Goal: Task Accomplishment & Management: Manage account settings

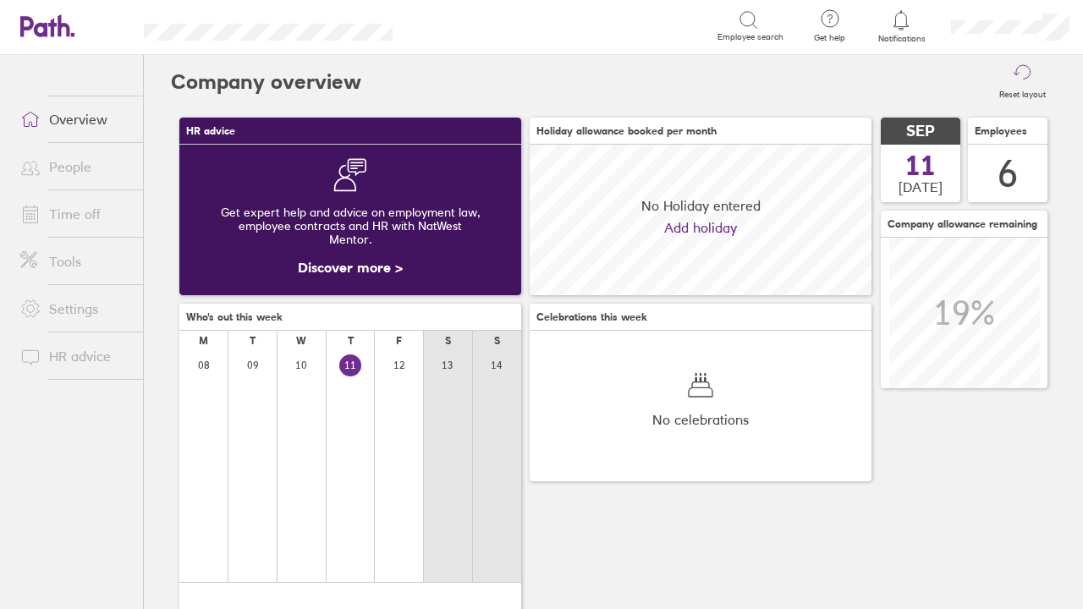
scroll to position [151, 342]
click at [80, 222] on link "Time off" at bounding box center [75, 214] width 136 height 34
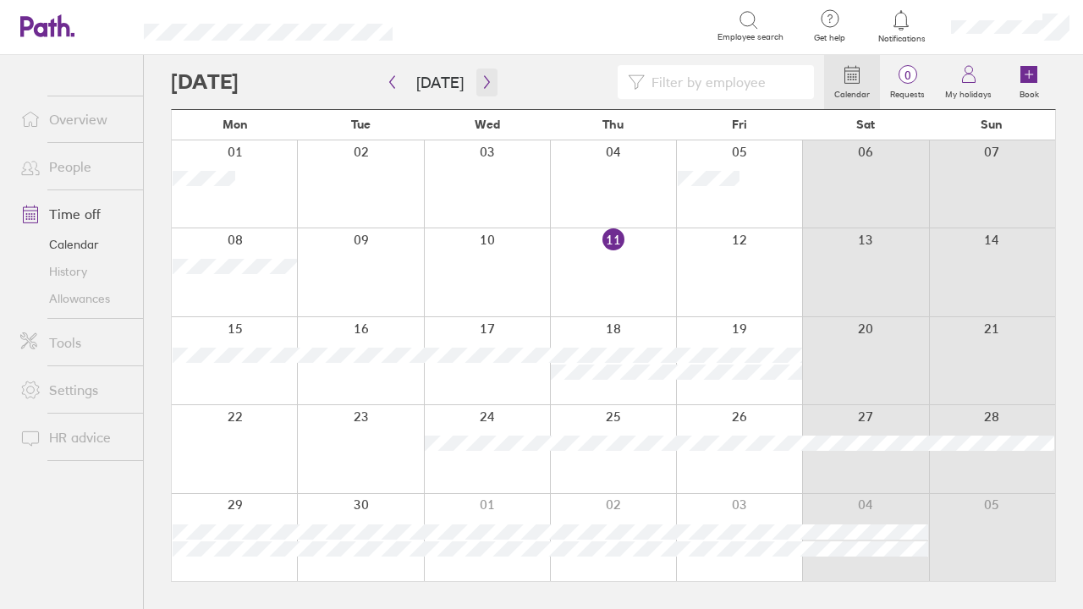
click at [480, 80] on icon "button" at bounding box center [486, 82] width 13 height 14
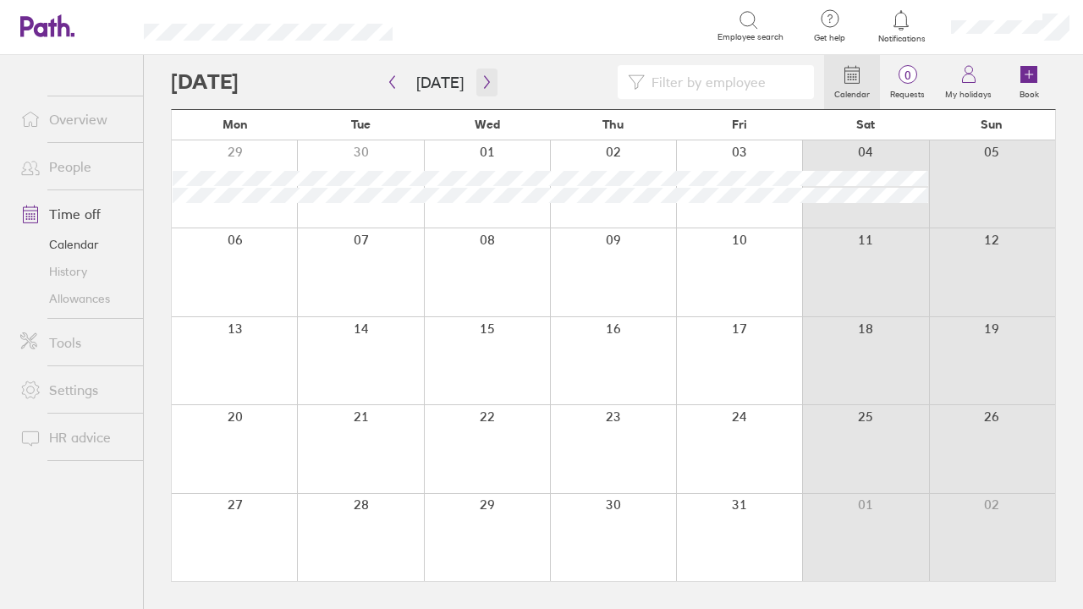
click at [480, 80] on icon "button" at bounding box center [486, 82] width 13 height 14
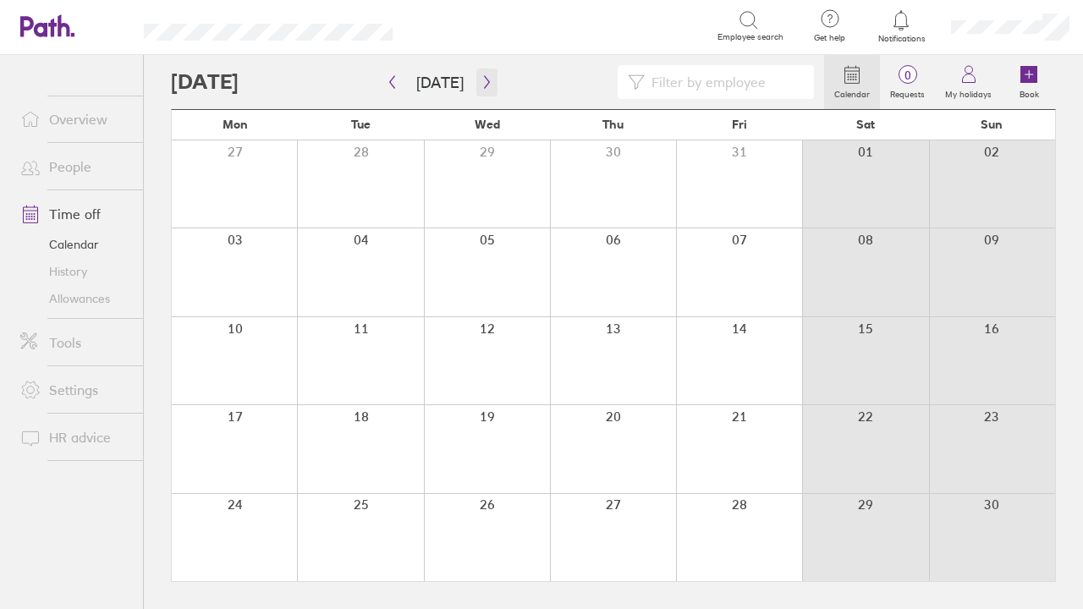
click at [480, 80] on icon "button" at bounding box center [486, 82] width 13 height 14
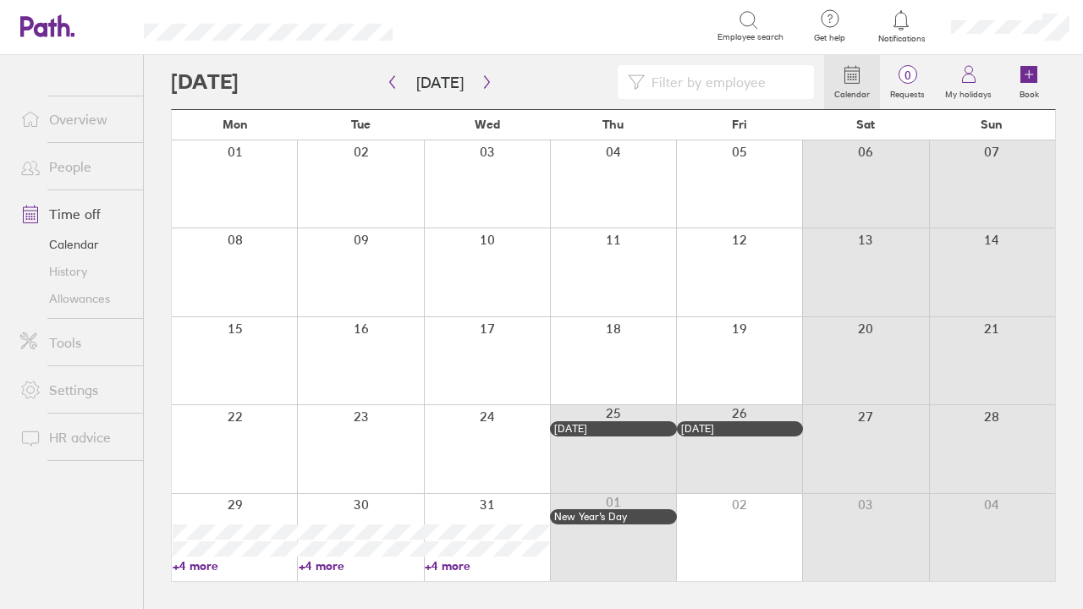
click at [206, 567] on link "+4 more" at bounding box center [235, 565] width 124 height 15
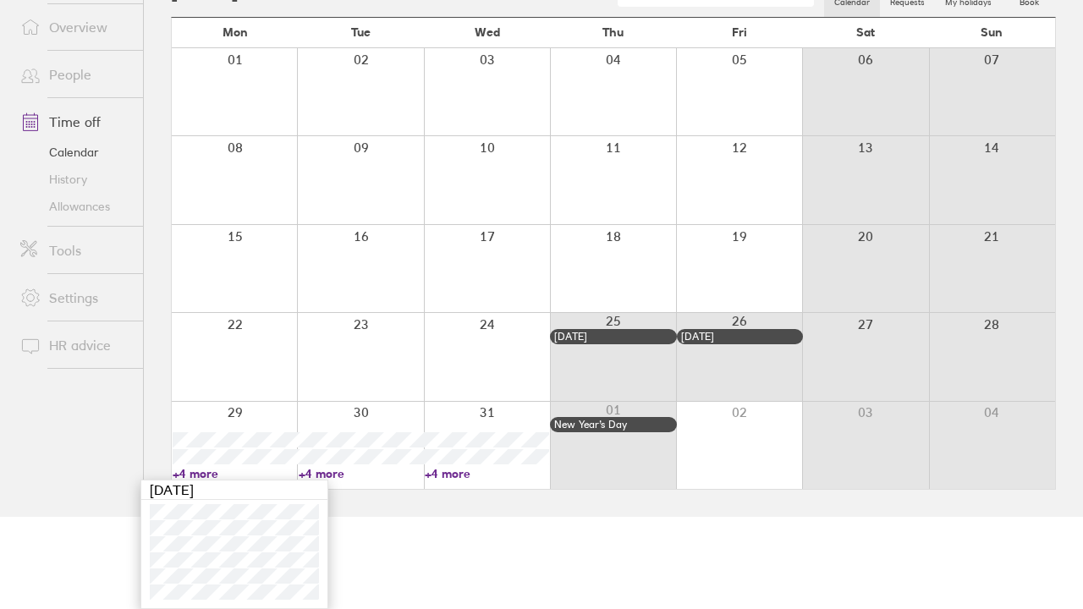
scroll to position [92, 0]
click at [84, 77] on link "People" at bounding box center [75, 75] width 136 height 34
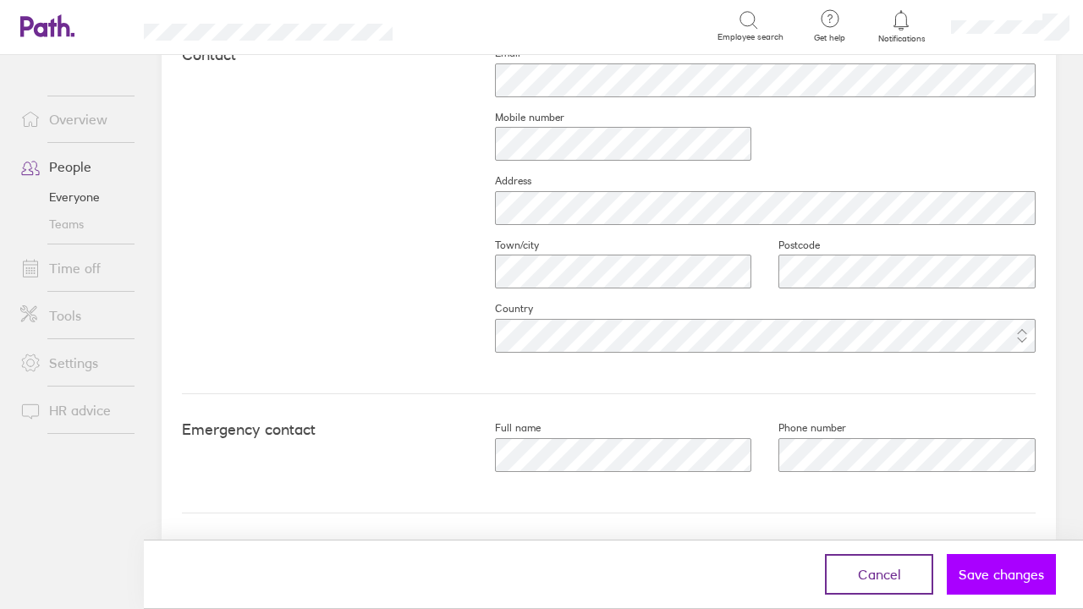
click at [974, 587] on button "Save changes" at bounding box center [1000, 574] width 109 height 41
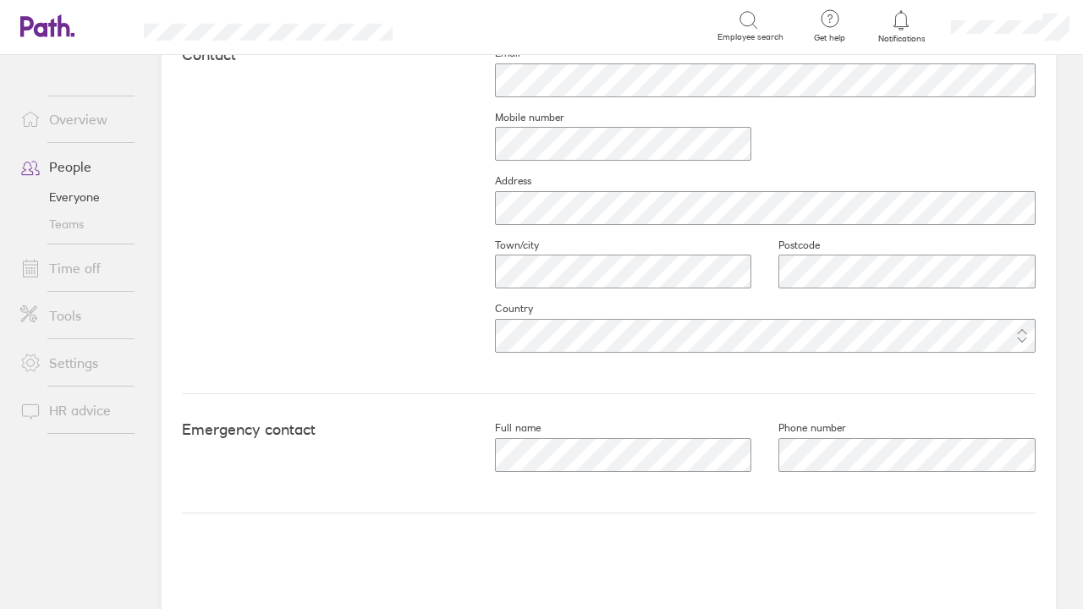
click at [84, 223] on link "Teams" at bounding box center [75, 224] width 136 height 27
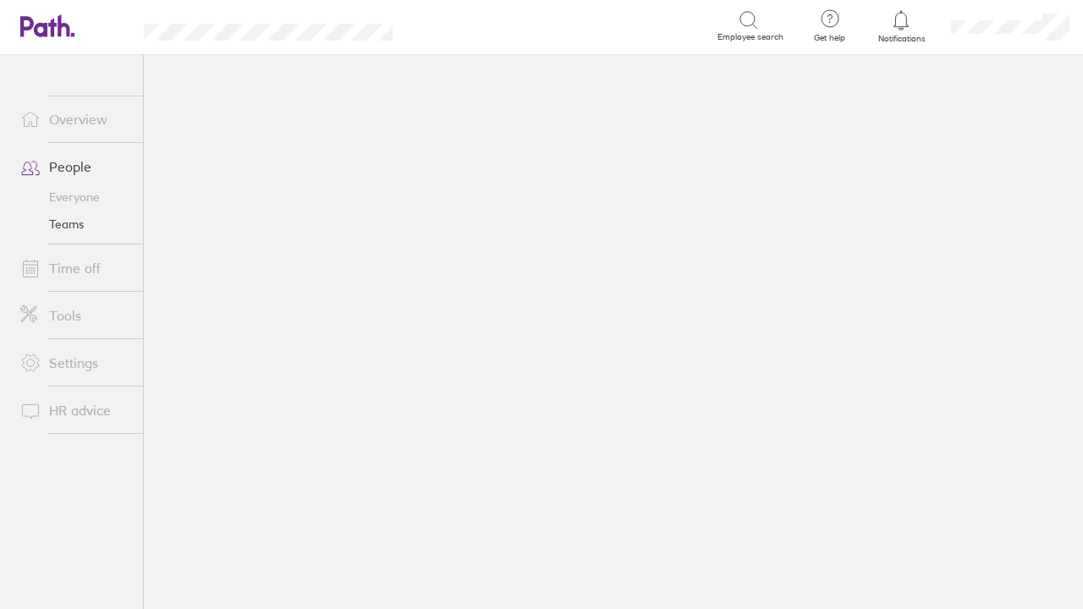
click at [92, 266] on link "Time off" at bounding box center [75, 268] width 136 height 34
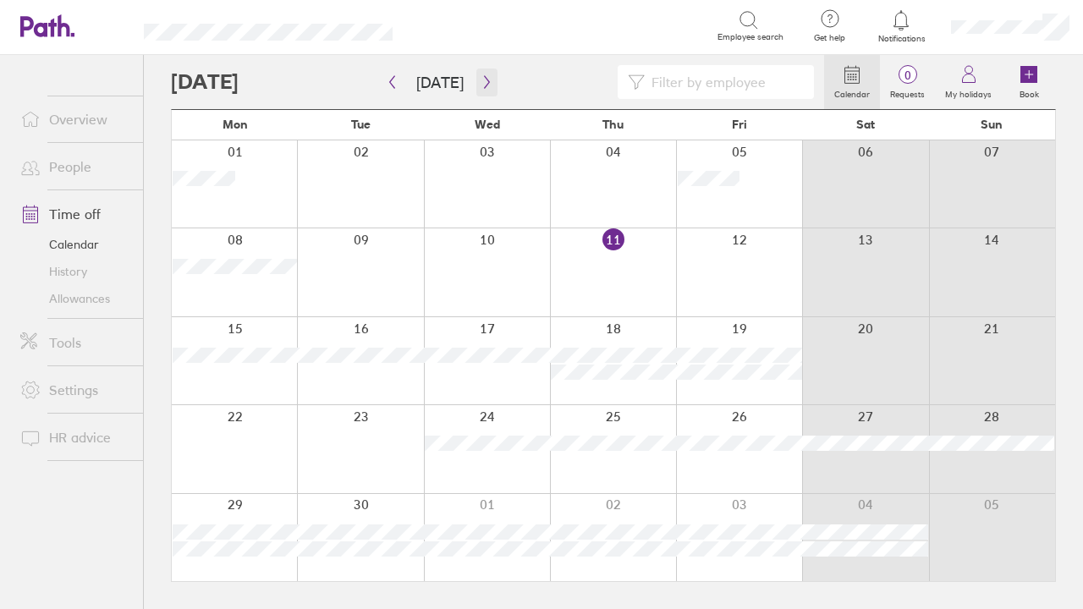
click at [483, 77] on icon "button" at bounding box center [486, 82] width 13 height 14
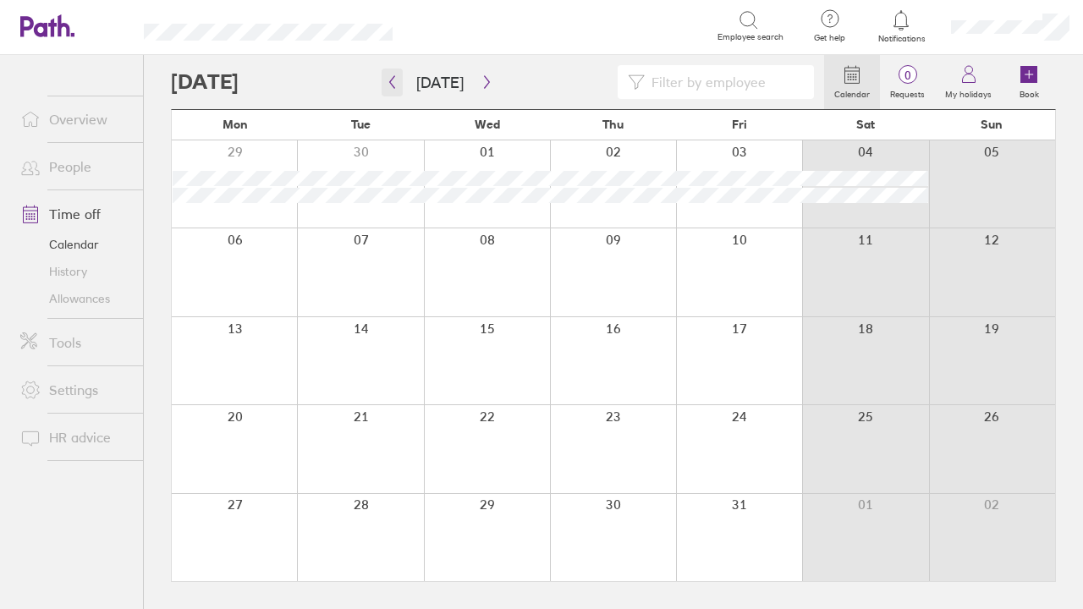
click at [395, 84] on icon "button" at bounding box center [392, 82] width 13 height 14
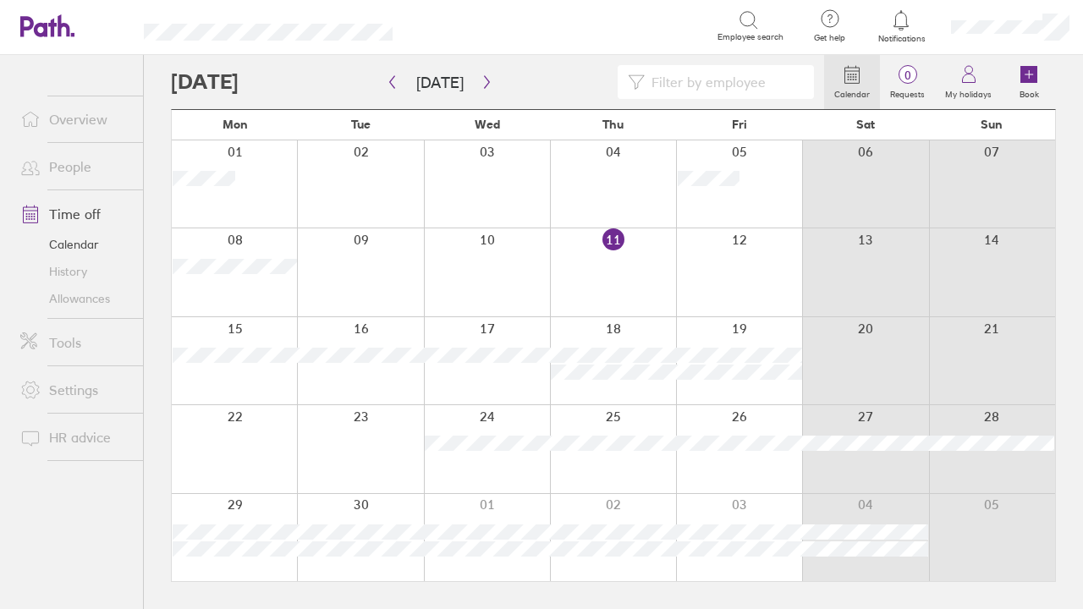
click at [88, 301] on link "Allowances" at bounding box center [75, 298] width 136 height 27
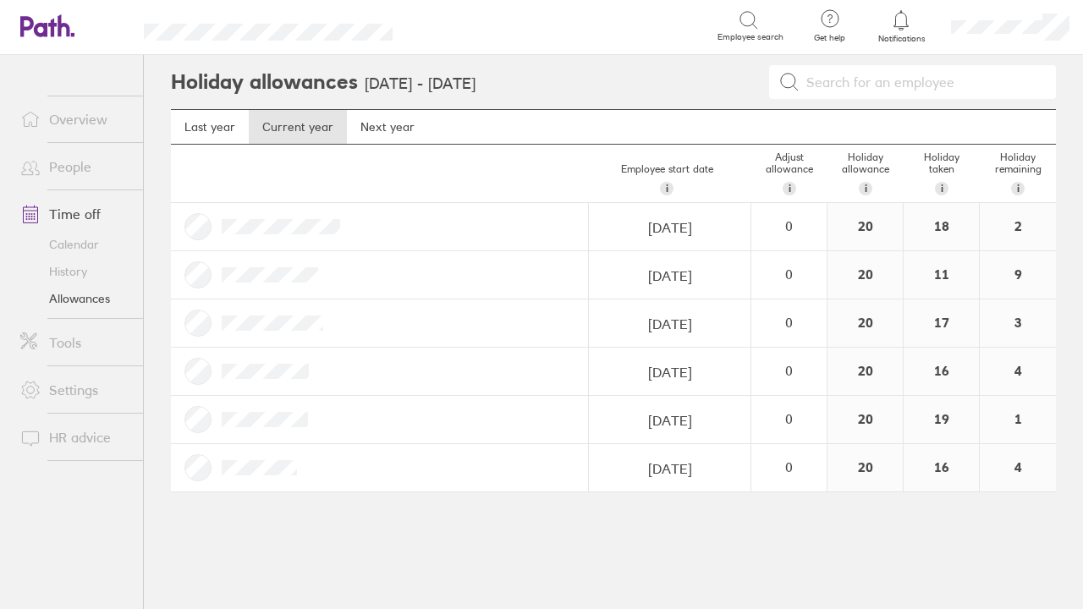
click at [85, 246] on link "Calendar" at bounding box center [75, 244] width 136 height 27
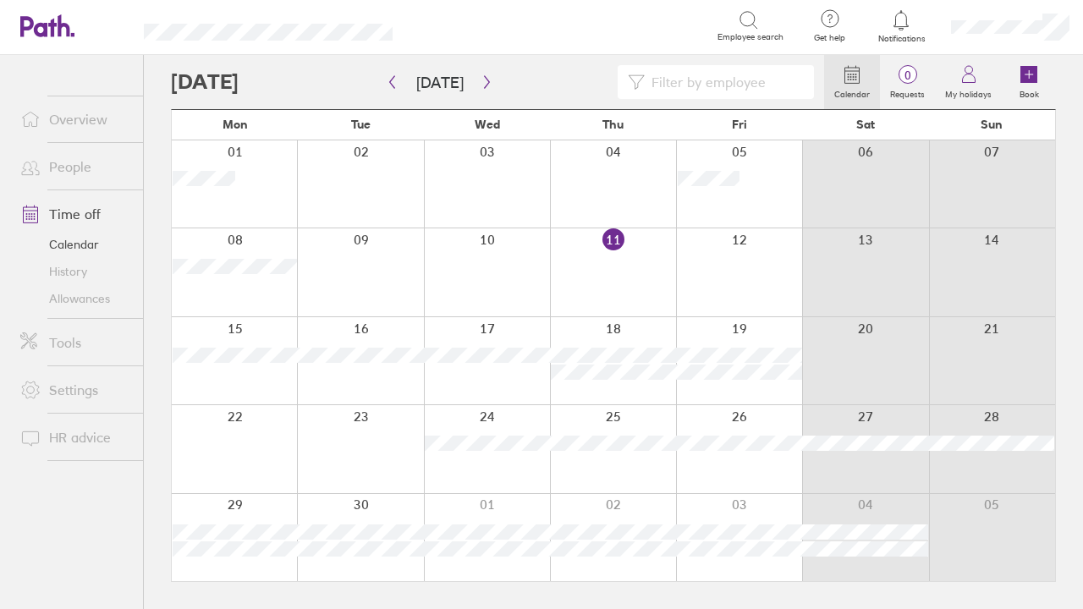
click at [496, 462] on div at bounding box center [487, 448] width 126 height 87
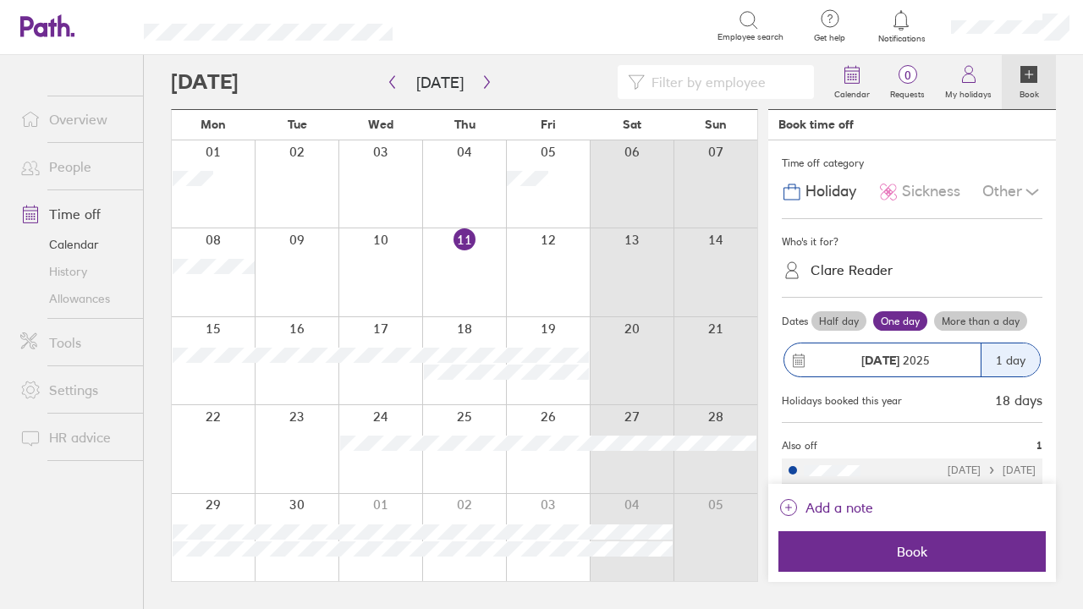
click at [854, 267] on div "Clare Reader" at bounding box center [851, 270] width 82 height 16
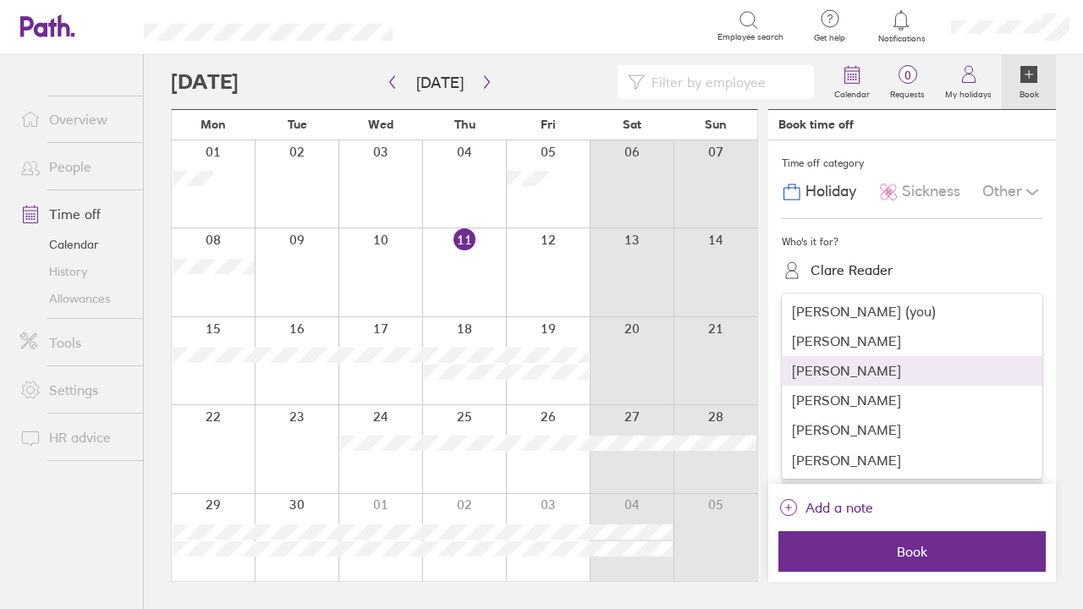
click at [846, 370] on div "[PERSON_NAME]" at bounding box center [912, 371] width 261 height 30
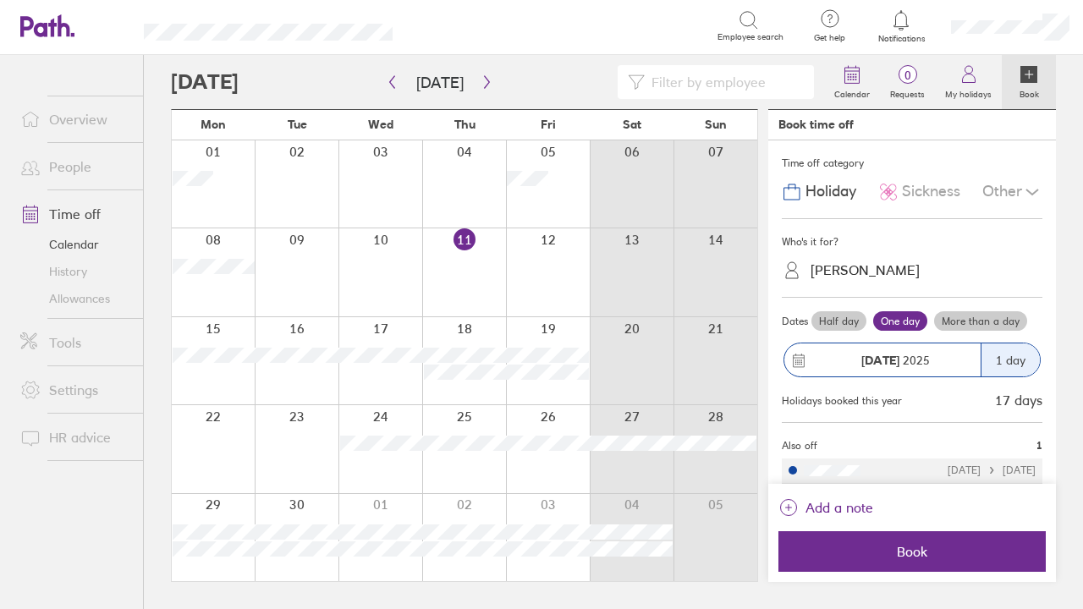
click at [971, 309] on div "Half day One day More than a day" at bounding box center [925, 321] width 234 height 27
click at [969, 321] on label "More than a day" at bounding box center [980, 321] width 93 height 20
click at [0, 0] on input "More than a day" at bounding box center [0, 0] width 0 height 0
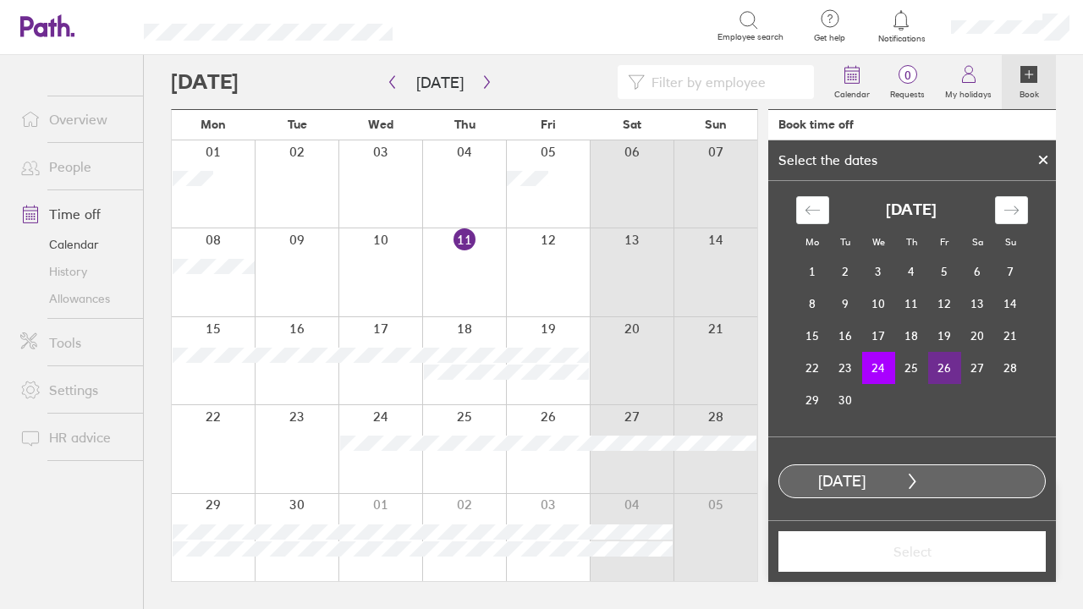
click at [945, 370] on td "26" at bounding box center [944, 368] width 33 height 32
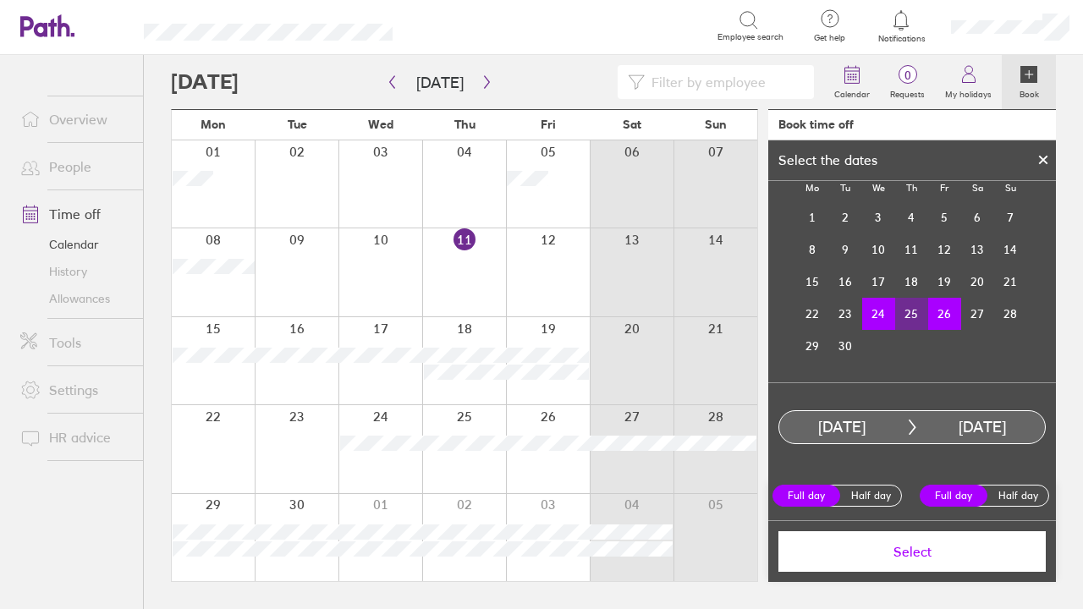
scroll to position [53, 0]
click at [914, 552] on span "Select" at bounding box center [912, 551] width 244 height 15
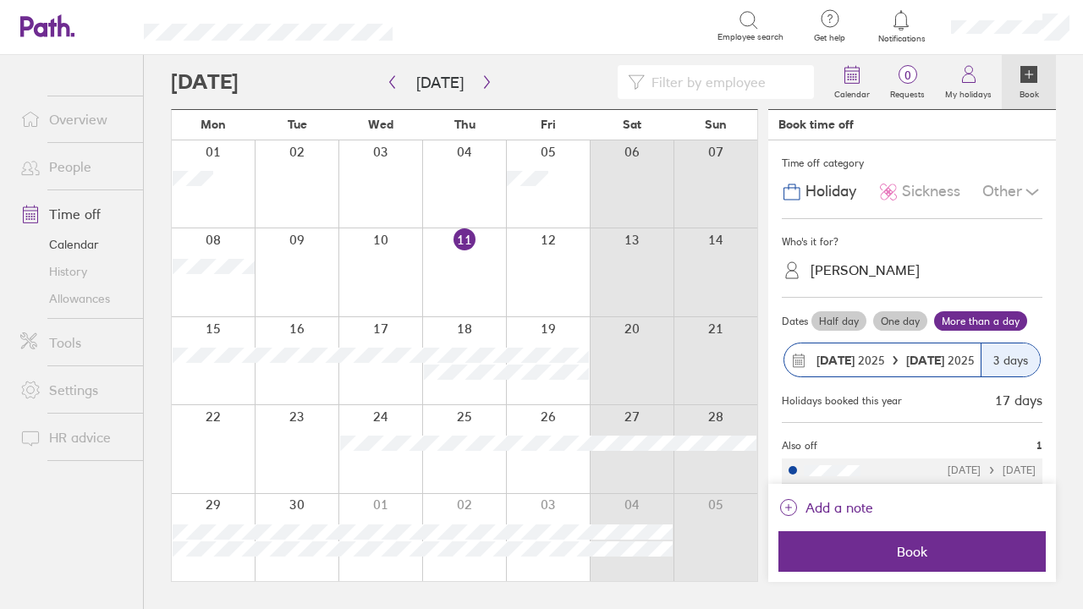
click at [914, 552] on span "Book" at bounding box center [912, 551] width 244 height 15
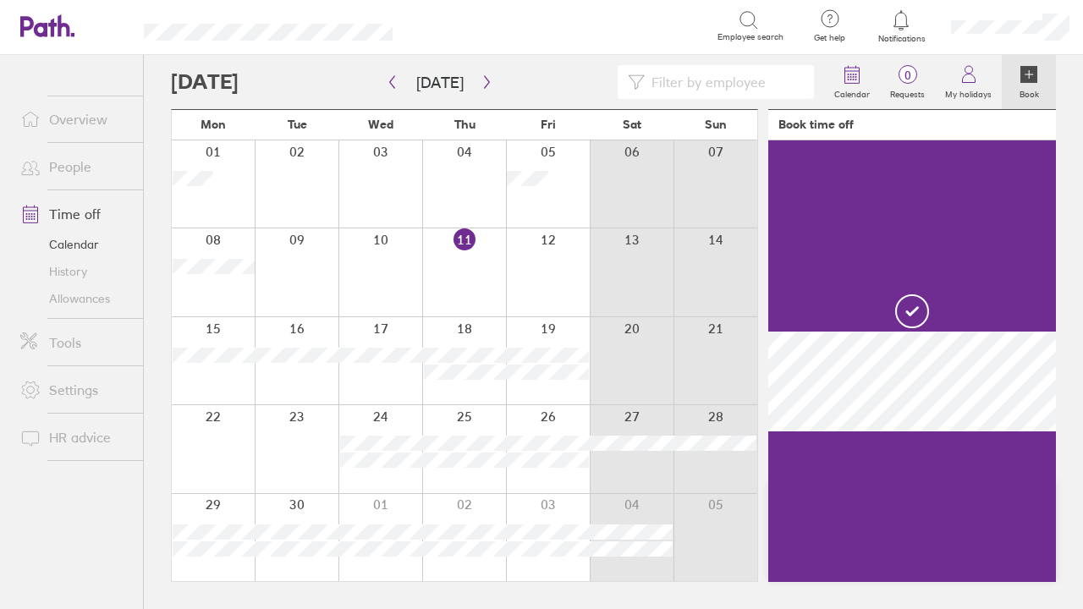
click at [74, 298] on link "Allowances" at bounding box center [75, 298] width 136 height 27
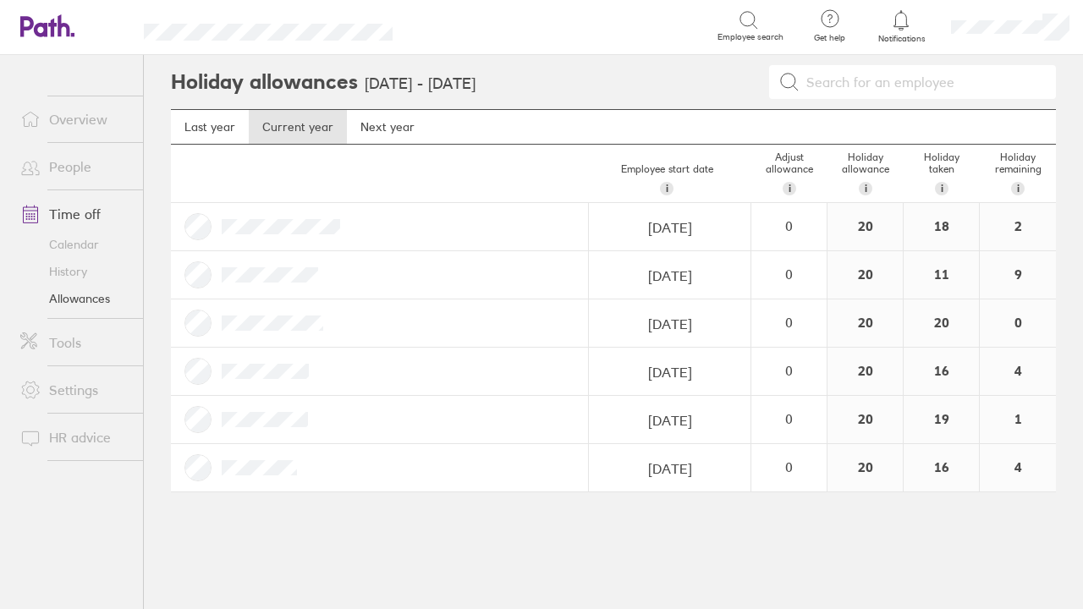
click at [75, 272] on link "History" at bounding box center [75, 271] width 136 height 27
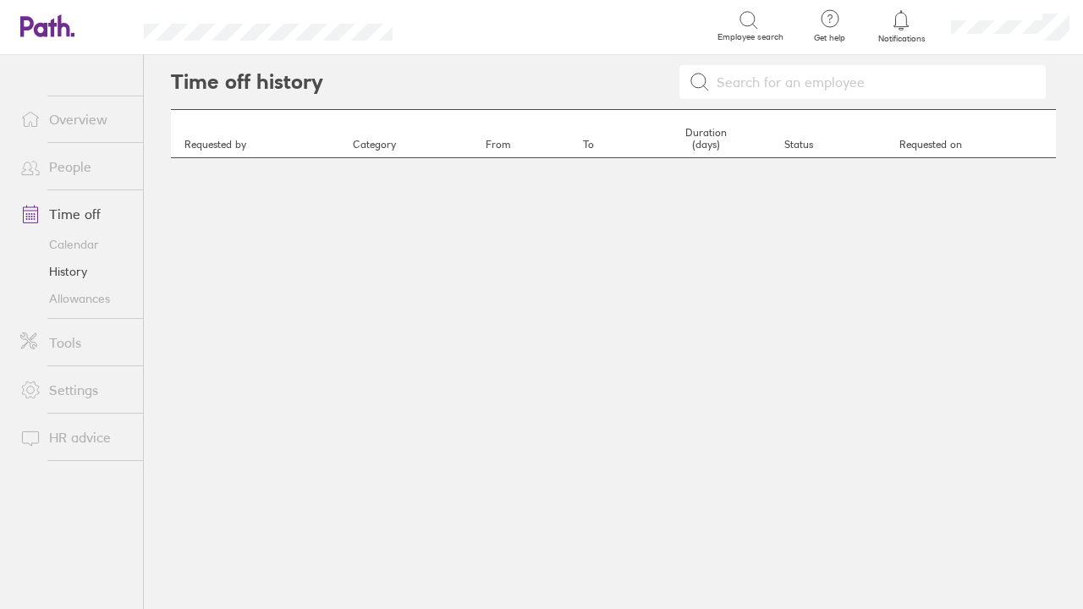
click at [93, 240] on link "Calendar" at bounding box center [75, 244] width 136 height 27
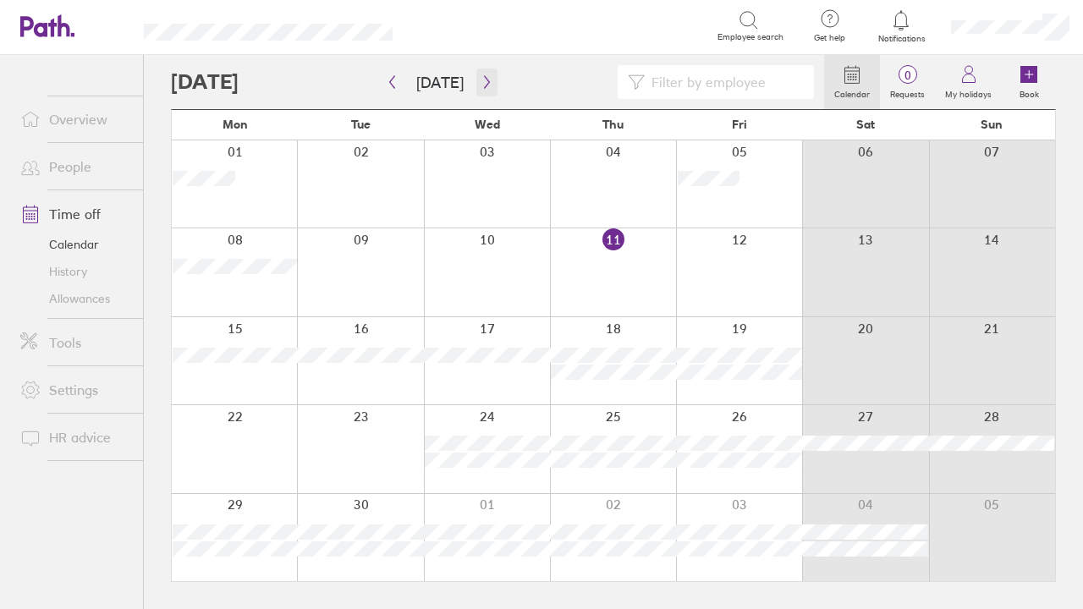
click at [483, 85] on icon "button" at bounding box center [486, 82] width 13 height 14
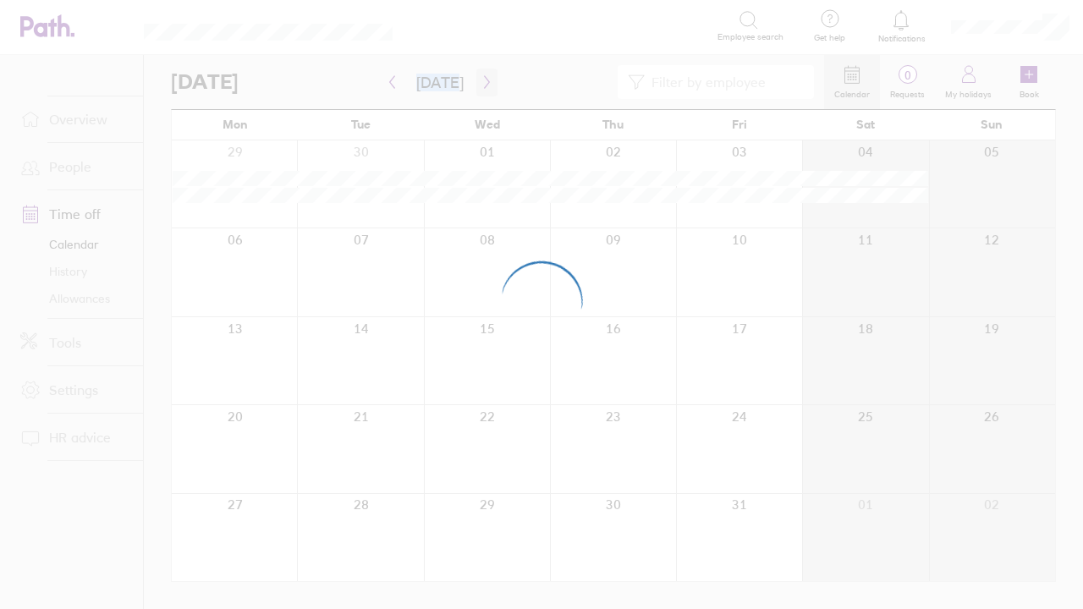
click at [483, 85] on div at bounding box center [541, 304] width 1083 height 609
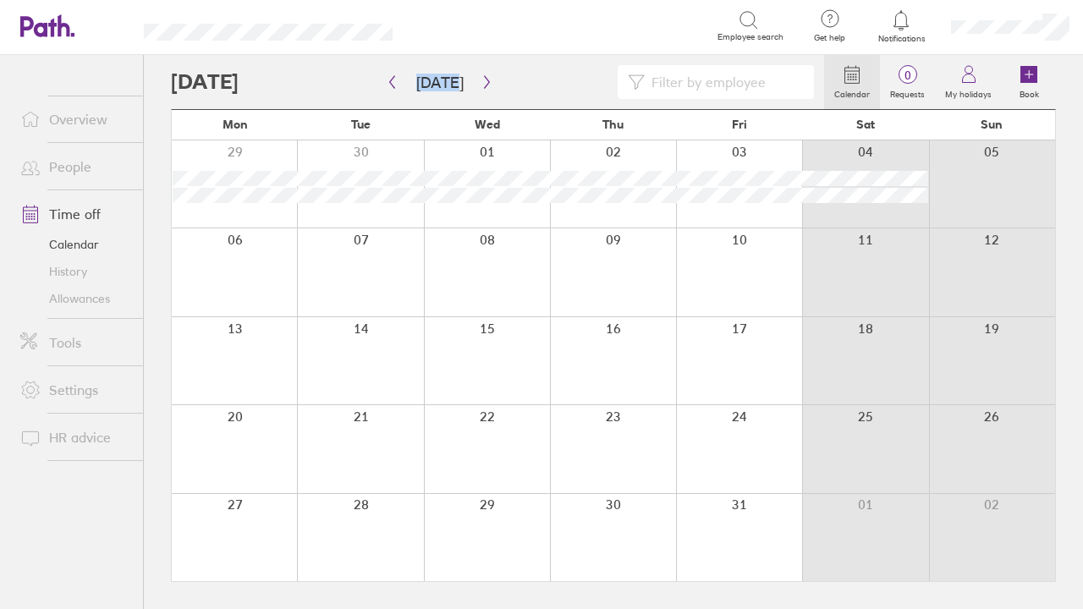
click at [484, 84] on icon "button" at bounding box center [486, 82] width 5 height 13
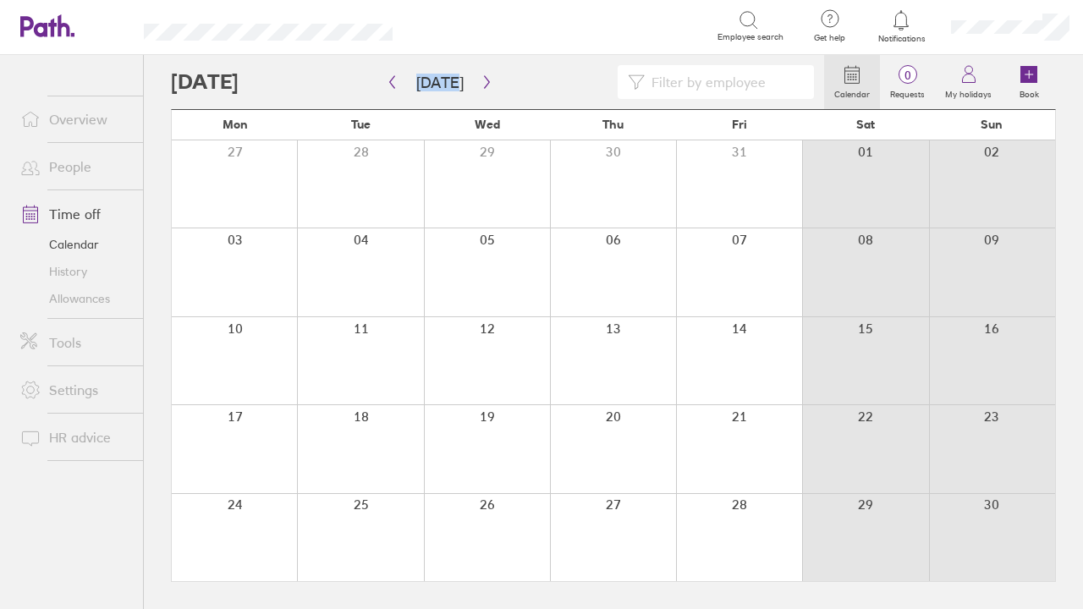
click at [484, 84] on icon "button" at bounding box center [486, 82] width 5 height 13
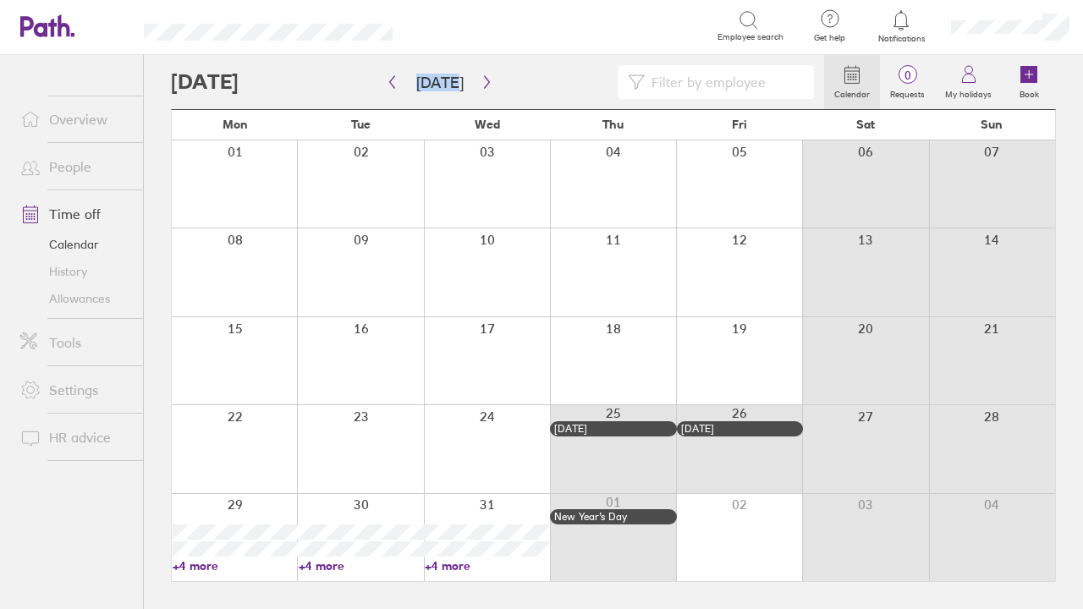
click at [207, 564] on link "+4 more" at bounding box center [235, 565] width 124 height 15
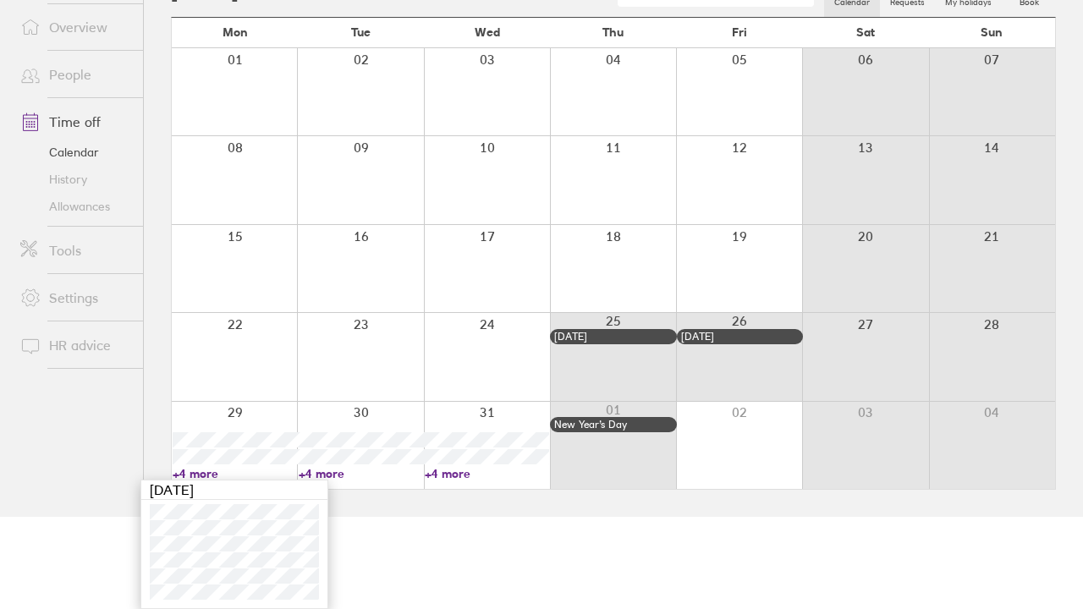
scroll to position [92, 0]
click at [77, 209] on link "Allowances" at bounding box center [75, 206] width 136 height 27
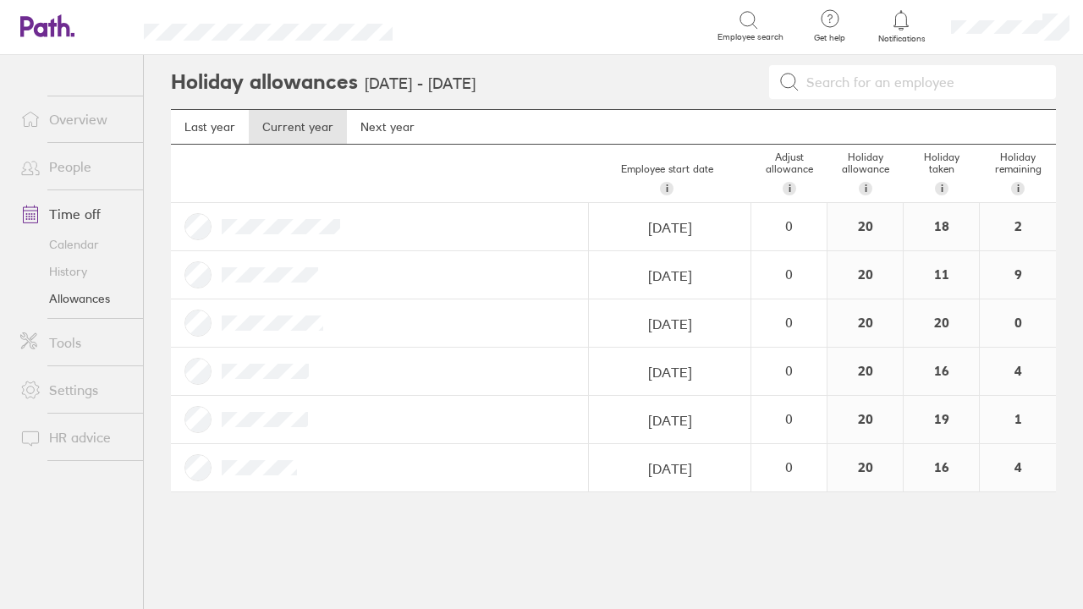
click at [112, 244] on link "Calendar" at bounding box center [75, 244] width 136 height 27
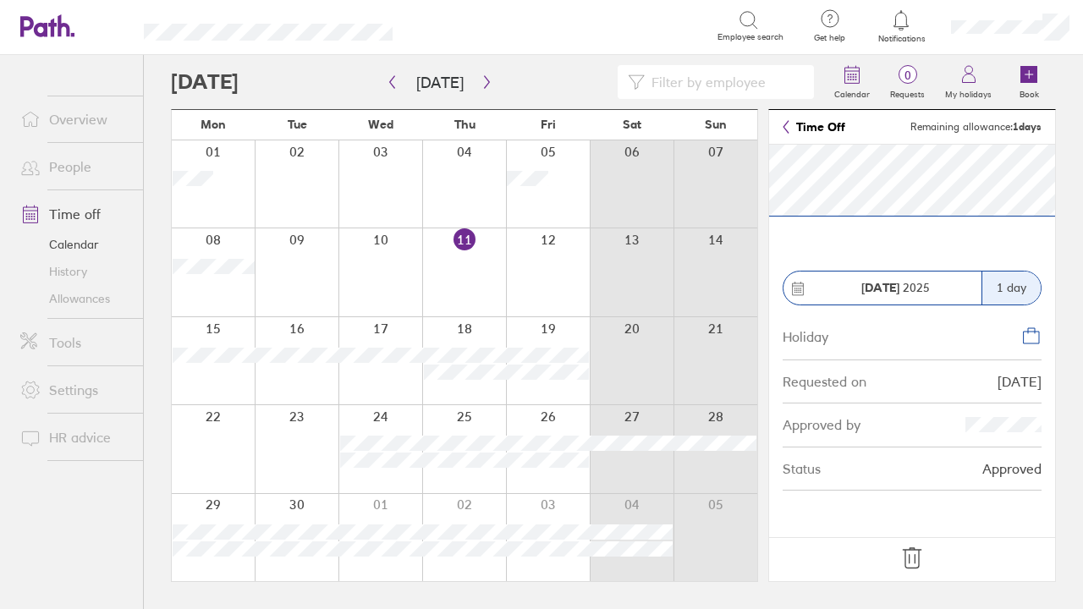
click at [913, 557] on icon at bounding box center [911, 558] width 27 height 27
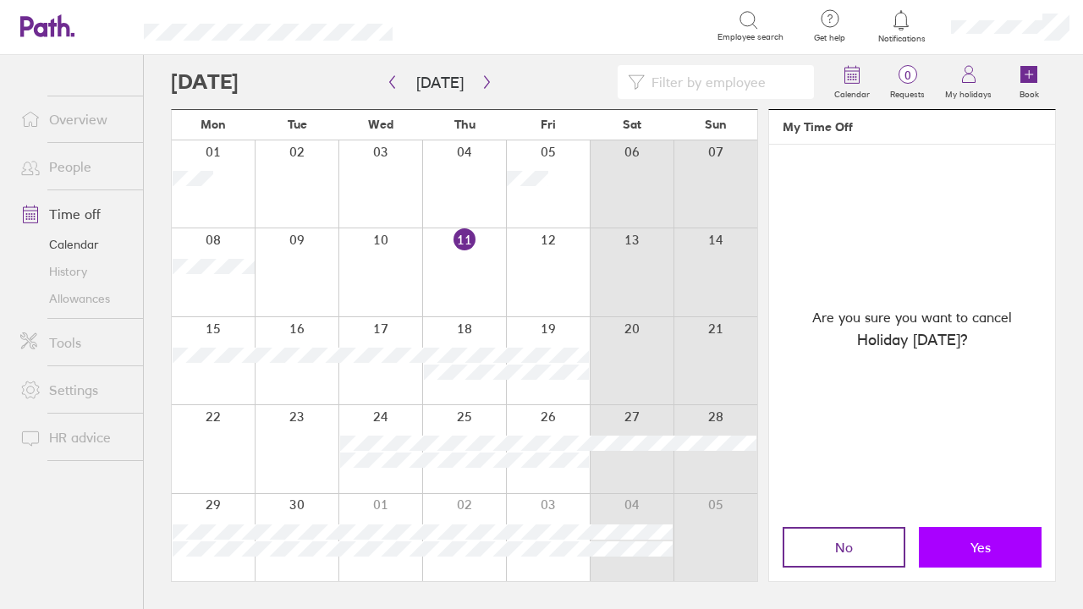
click at [990, 550] on span "Yes" at bounding box center [980, 547] width 20 height 15
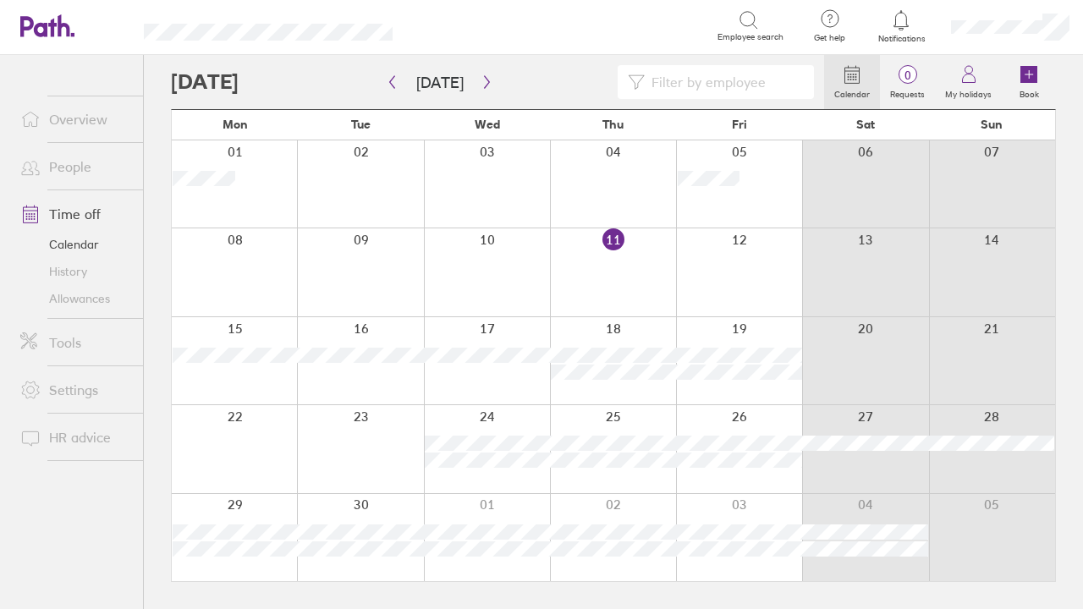
click at [85, 299] on link "Allowances" at bounding box center [75, 298] width 136 height 27
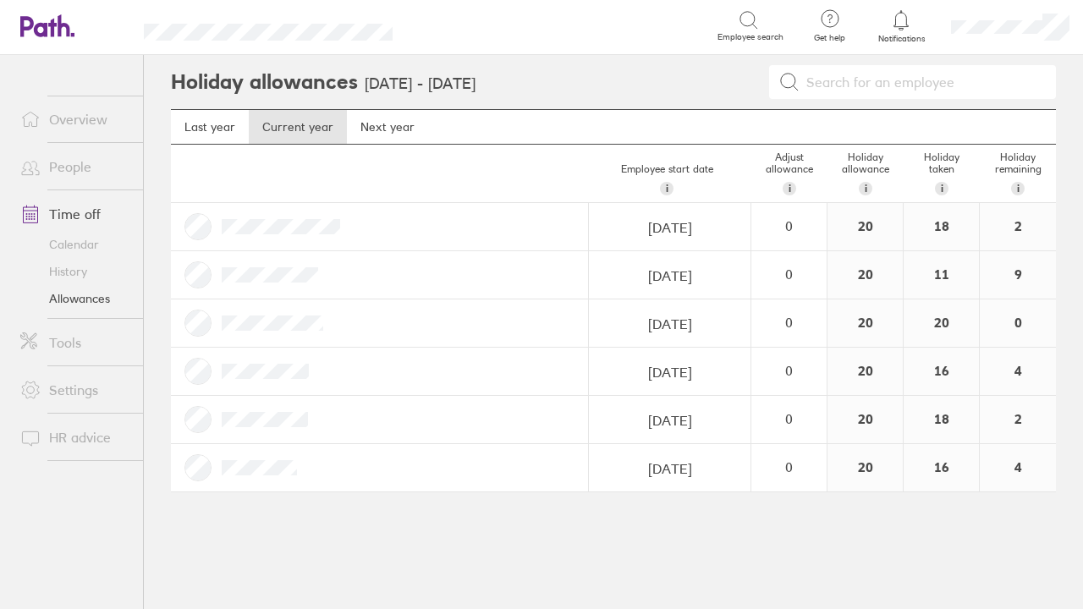
click at [100, 235] on link "Calendar" at bounding box center [75, 244] width 136 height 27
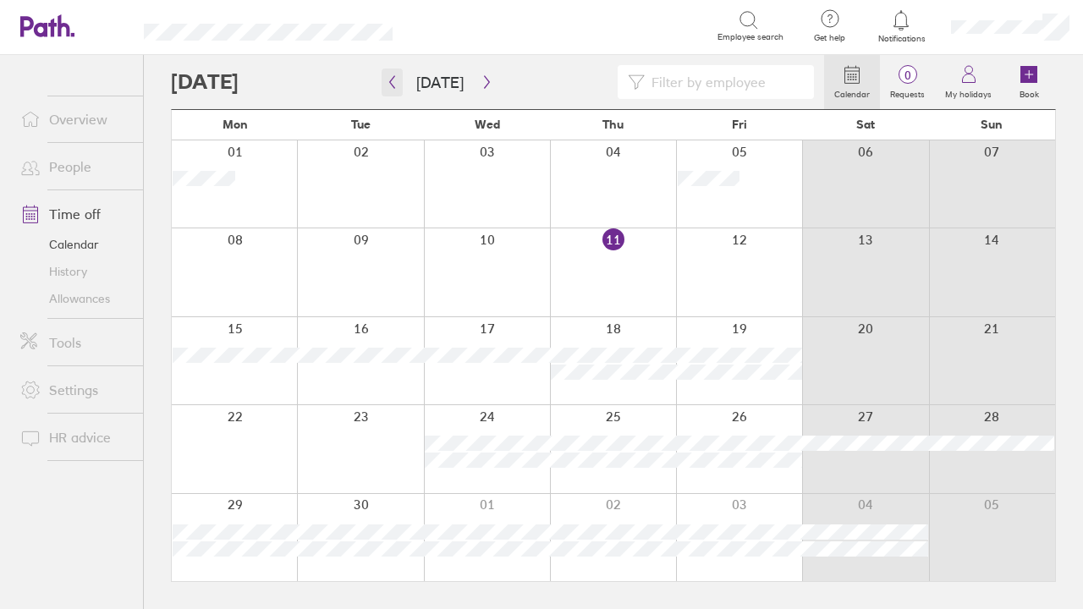
click at [383, 90] on button "button" at bounding box center [391, 83] width 21 height 28
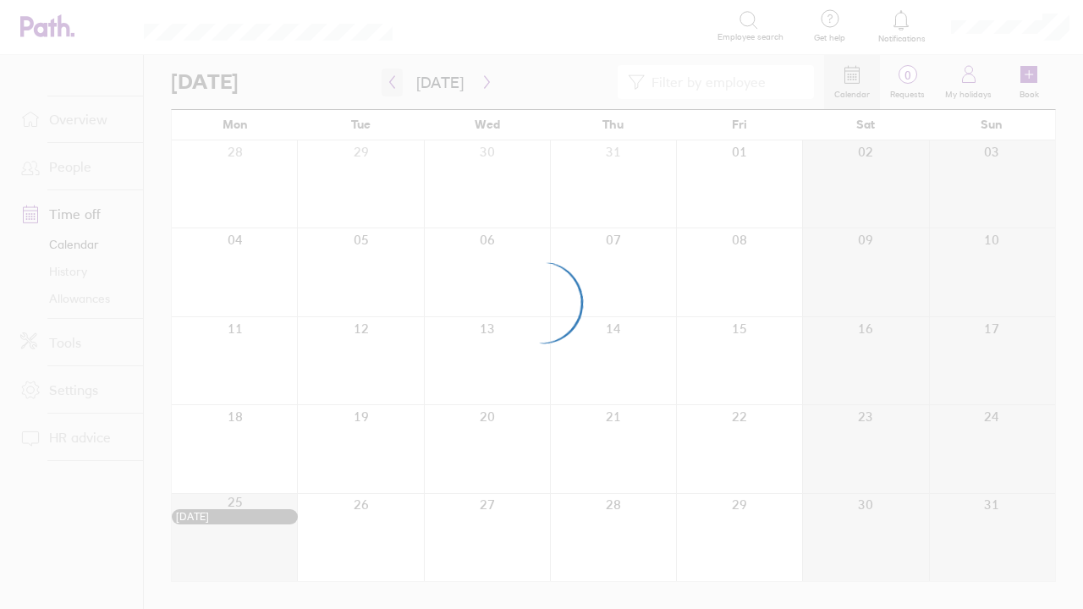
click at [383, 81] on div at bounding box center [541, 304] width 1083 height 609
click at [399, 79] on div at bounding box center [541, 304] width 1083 height 609
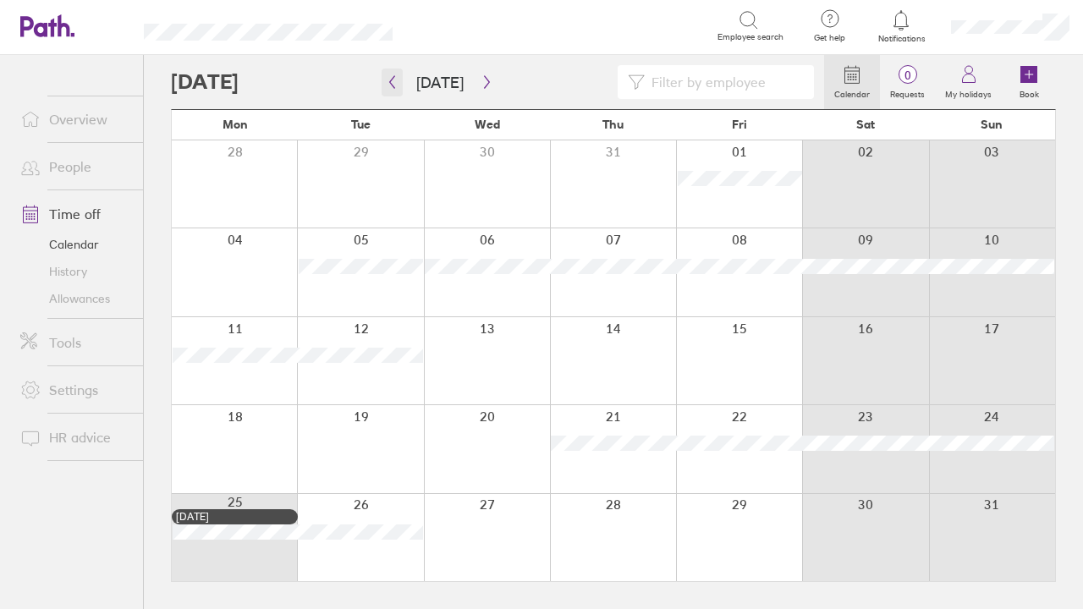
click at [392, 80] on icon "button" at bounding box center [392, 82] width 13 height 14
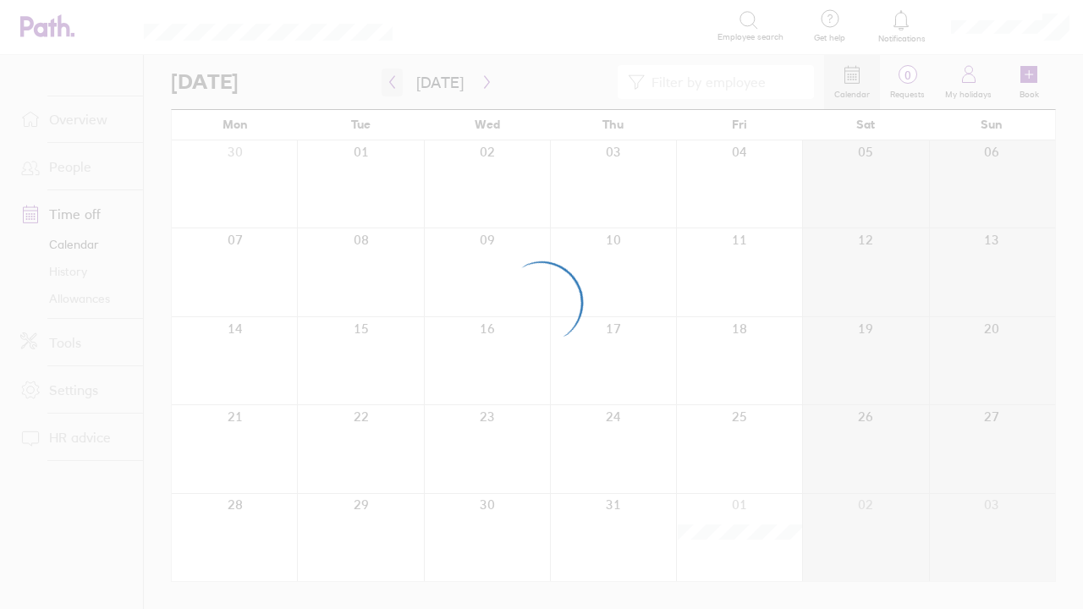
click at [392, 80] on div at bounding box center [541, 304] width 1083 height 609
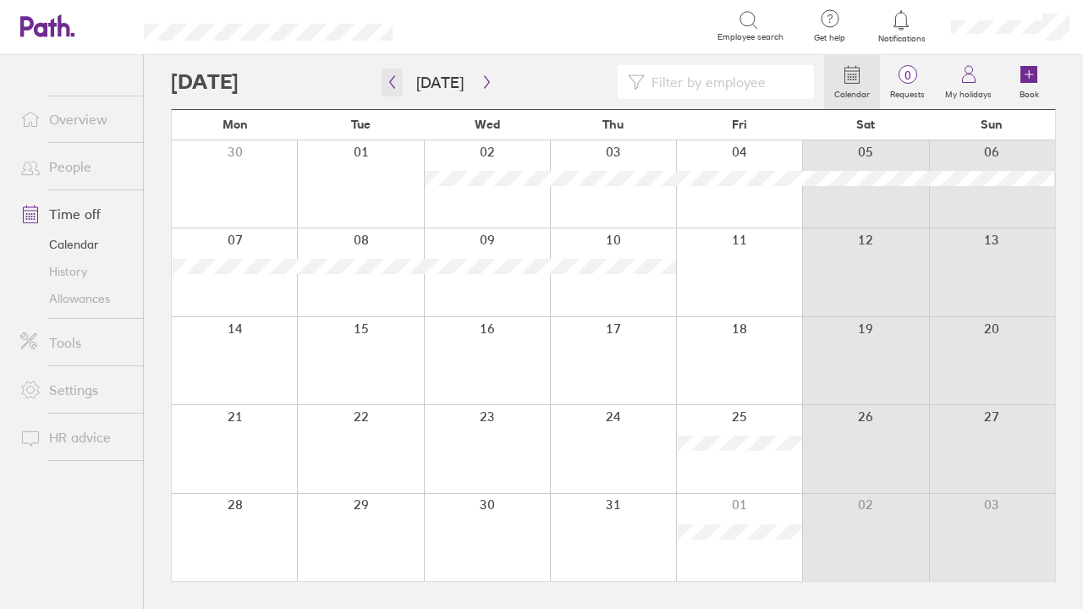
click at [392, 80] on icon "button" at bounding box center [392, 82] width 13 height 14
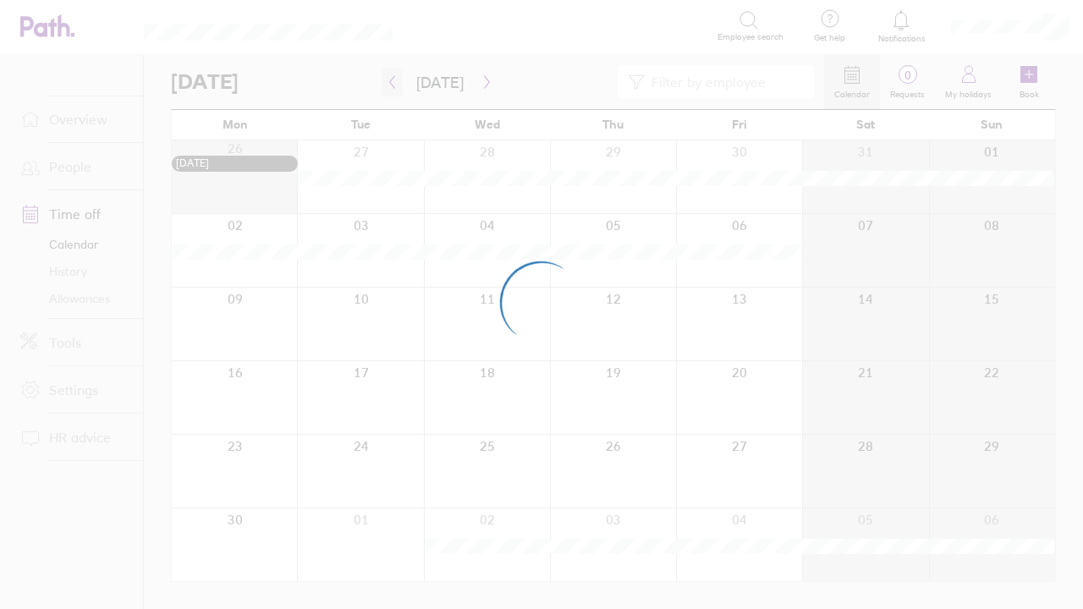
click at [392, 80] on div at bounding box center [541, 304] width 1083 height 609
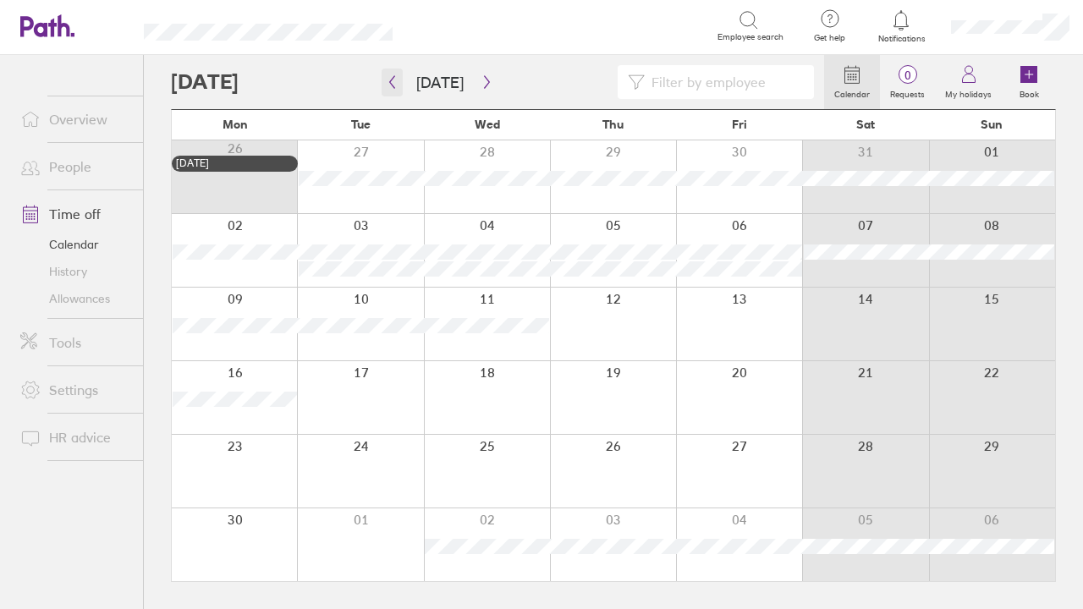
click at [392, 80] on icon "button" at bounding box center [392, 82] width 13 height 14
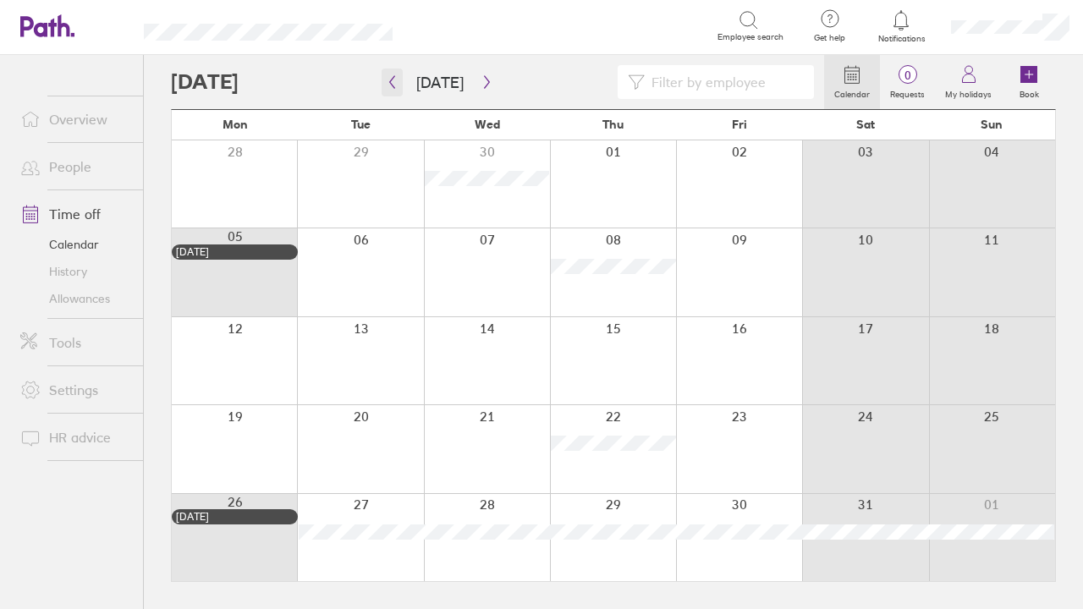
click at [392, 80] on icon "button" at bounding box center [392, 82] width 13 height 14
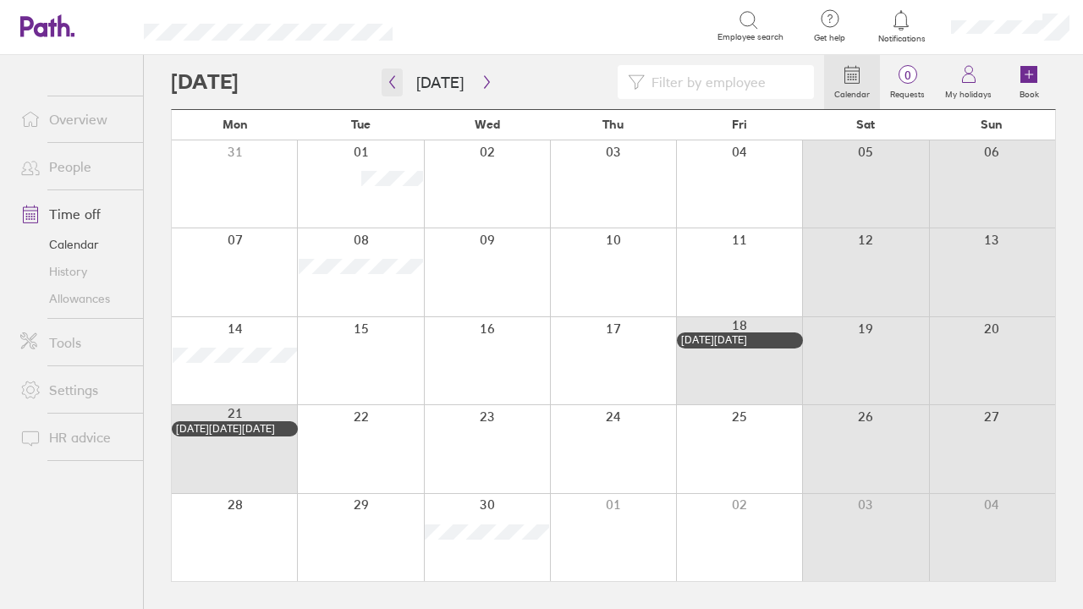
click at [392, 80] on icon "button" at bounding box center [392, 82] width 13 height 14
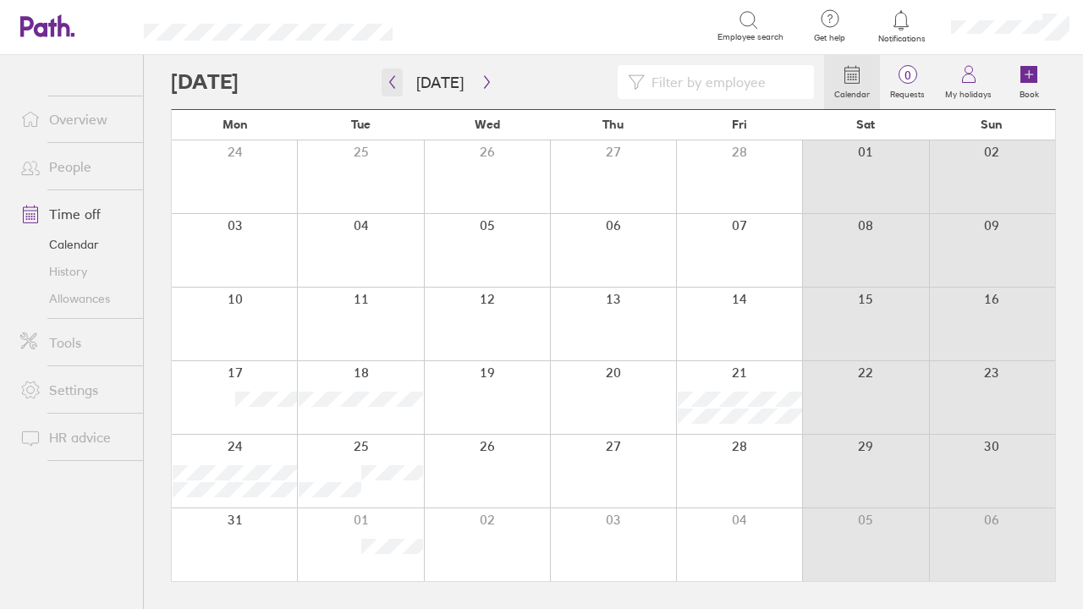
click at [392, 80] on icon "button" at bounding box center [392, 82] width 13 height 14
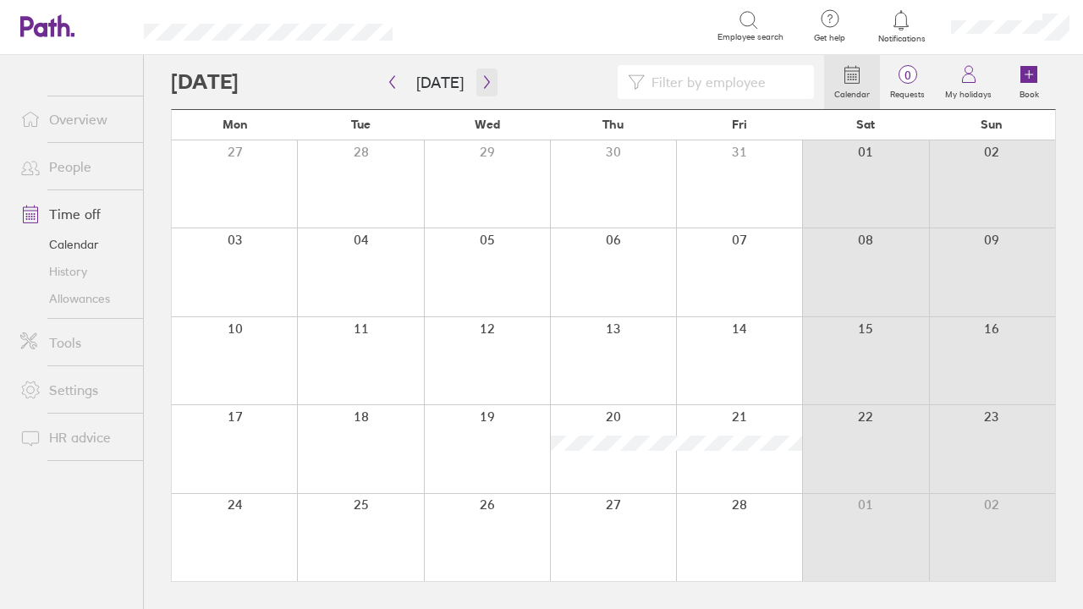
click at [480, 81] on icon "button" at bounding box center [486, 82] width 13 height 14
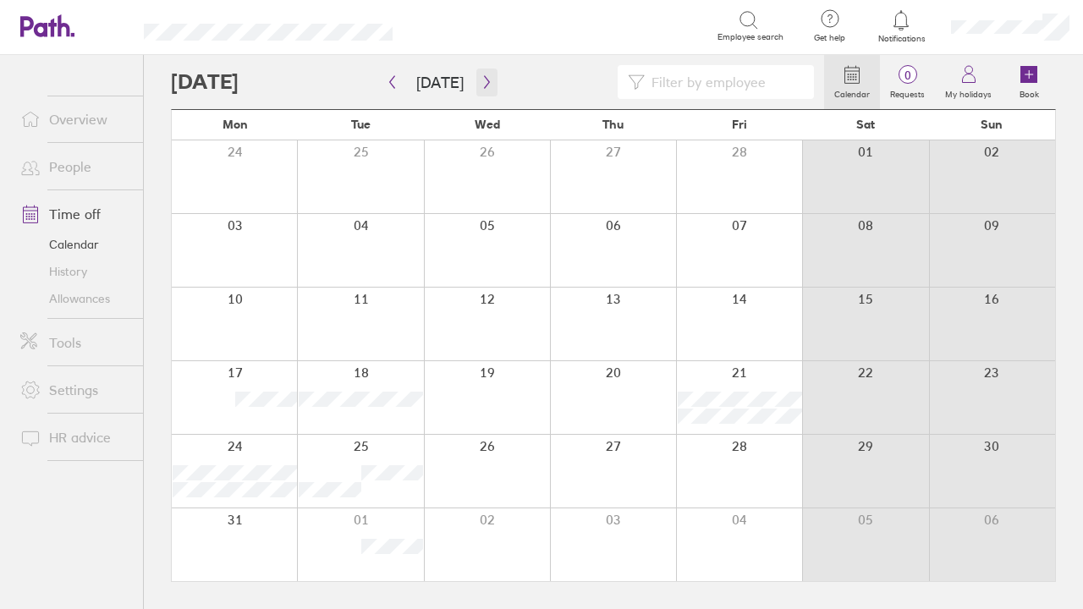
click at [480, 81] on icon "button" at bounding box center [486, 82] width 13 height 14
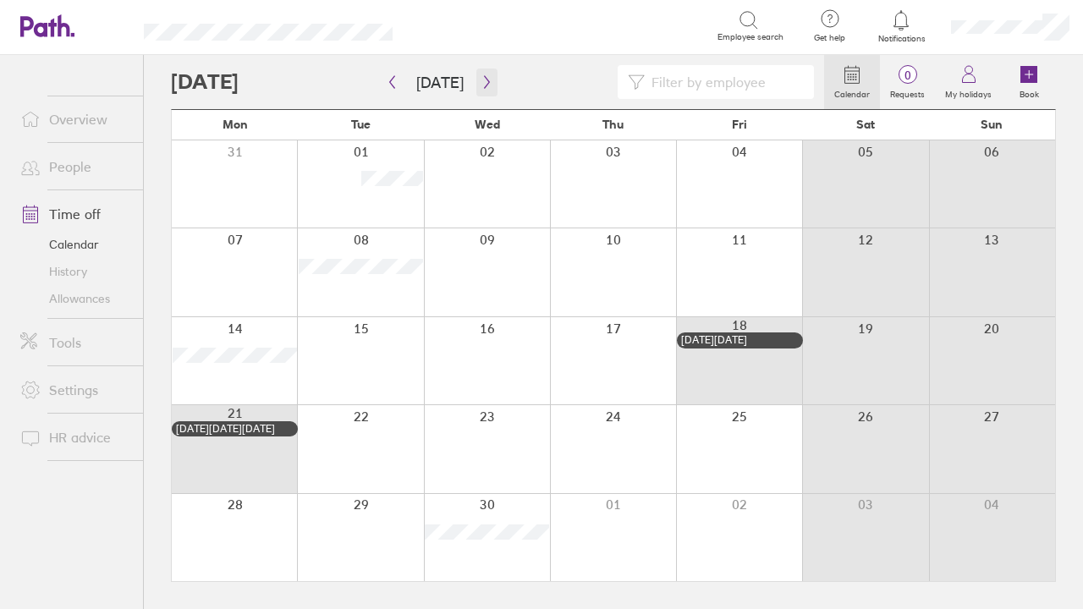
click at [480, 81] on icon "button" at bounding box center [486, 82] width 13 height 14
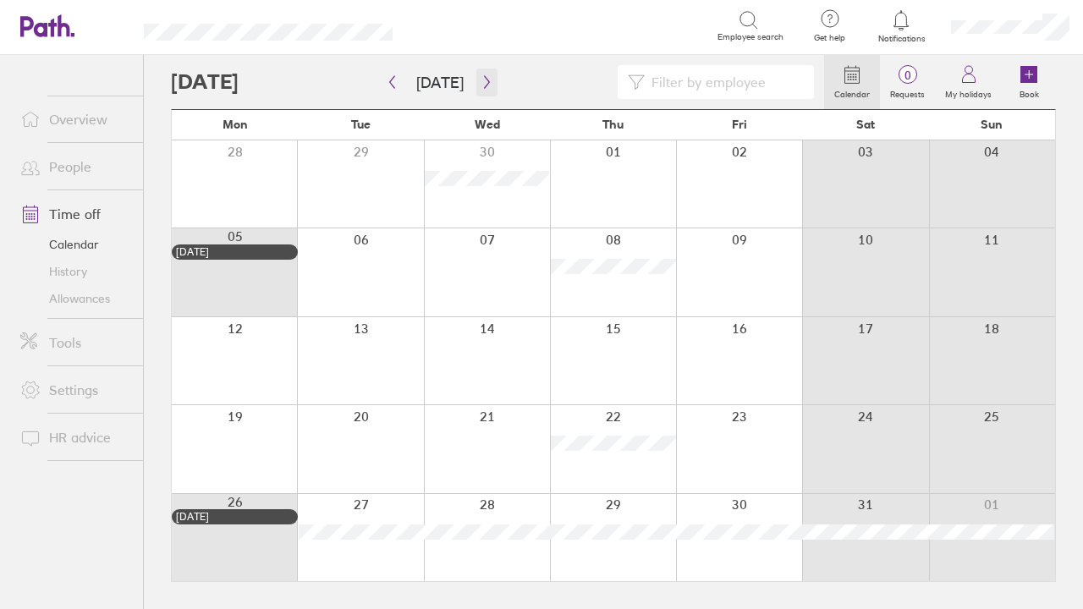
click at [480, 81] on icon "button" at bounding box center [486, 82] width 13 height 14
